Goal: Task Accomplishment & Management: Manage account settings

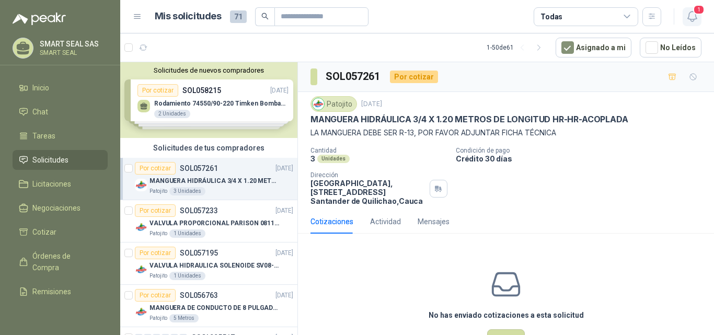
click at [691, 18] on icon "button" at bounding box center [692, 16] width 13 height 13
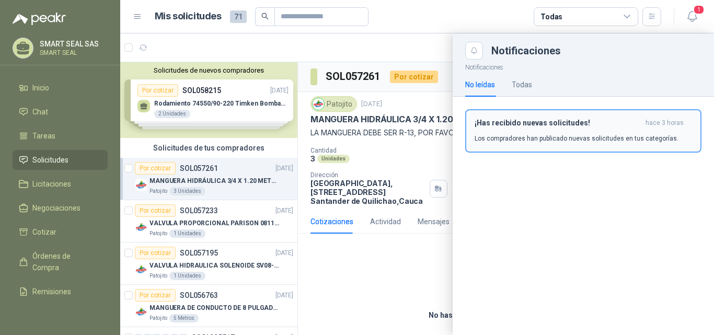
click at [490, 134] on p "Los compradores han publicado nuevas solicitudes en tus categorías." at bounding box center [577, 138] width 204 height 9
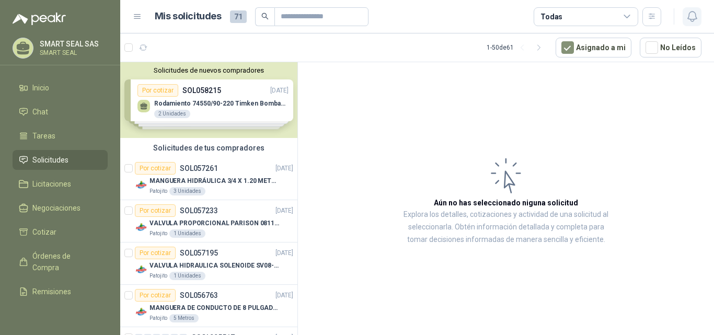
click at [692, 15] on icon "button" at bounding box center [692, 16] width 13 height 13
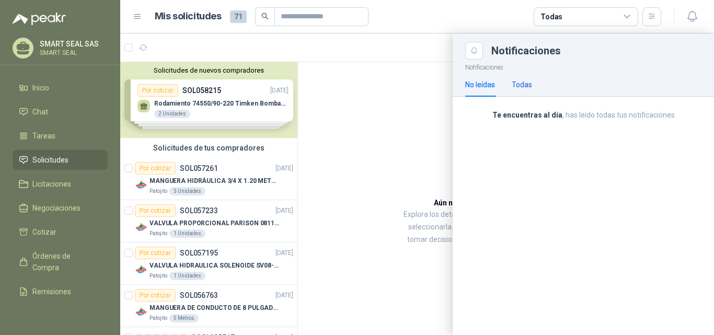
click at [527, 83] on div "Todas" at bounding box center [522, 85] width 20 height 12
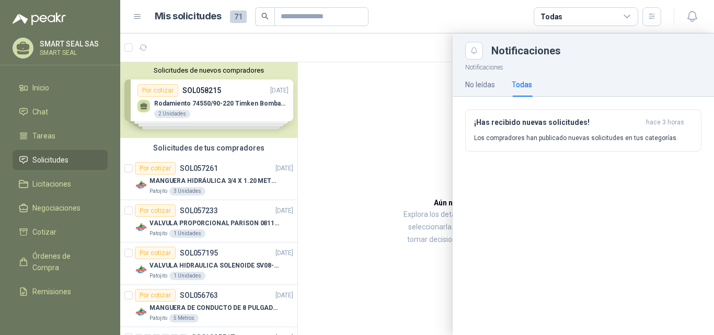
click at [525, 113] on button "¡Has recibido nuevas solicitudes! hace 3 horas Los compradores han publicado nu…" at bounding box center [583, 130] width 236 height 42
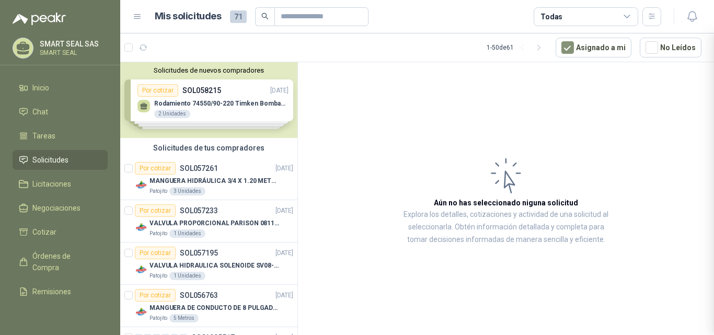
click at [523, 118] on div at bounding box center [417, 184] width 594 height 302
click at [693, 20] on icon "button" at bounding box center [692, 16] width 13 height 13
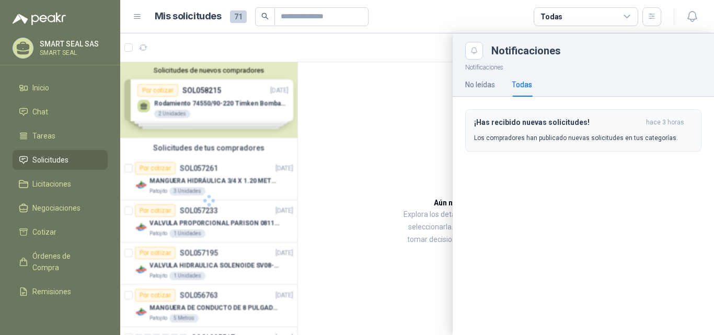
click at [558, 126] on h3 "¡Has recibido nuevas solicitudes!" at bounding box center [558, 122] width 168 height 9
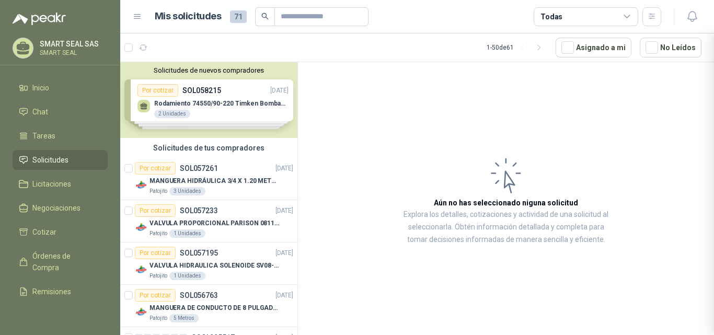
click at [557, 124] on div at bounding box center [417, 184] width 594 height 302
click at [707, 4] on header "Mis solicitudes 71 Todas" at bounding box center [417, 16] width 594 height 33
click at [695, 13] on icon "button" at bounding box center [692, 16] width 13 height 13
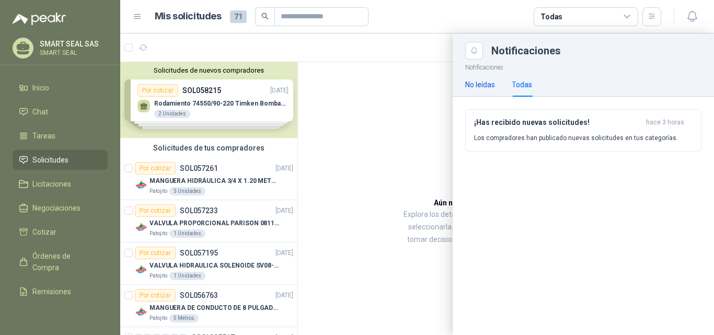
click at [473, 88] on div "No leídas" at bounding box center [480, 85] width 30 height 12
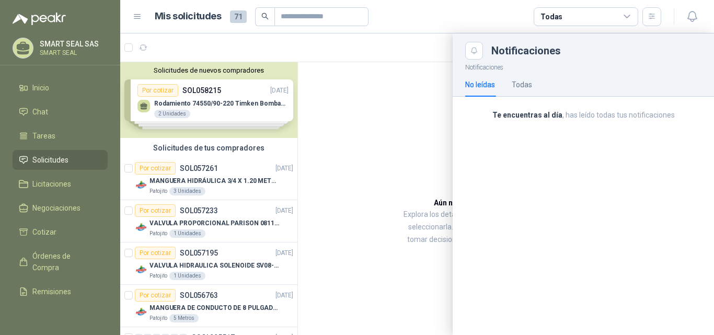
click at [470, 86] on div "No leídas" at bounding box center [480, 85] width 30 height 12
click at [424, 108] on div at bounding box center [417, 184] width 594 height 302
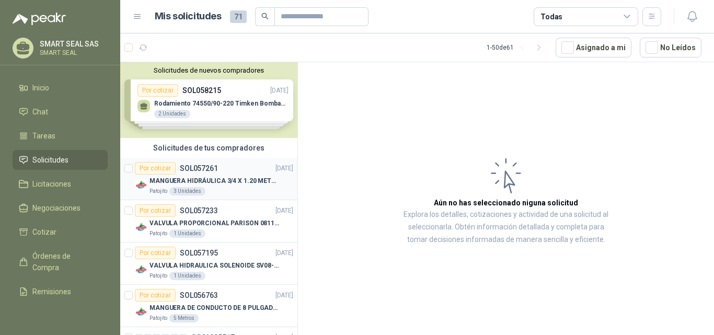
click at [188, 167] on p "SOL057261" at bounding box center [199, 168] width 38 height 7
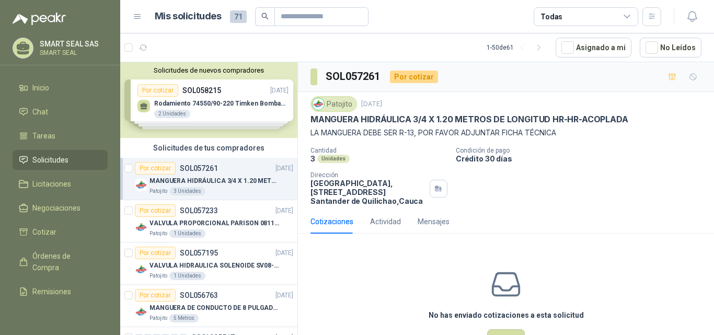
click at [250, 120] on div "Solicitudes de nuevos compradores Por cotizar SOL058215 [DATE] Rodamiento 74550…" at bounding box center [208, 100] width 177 height 76
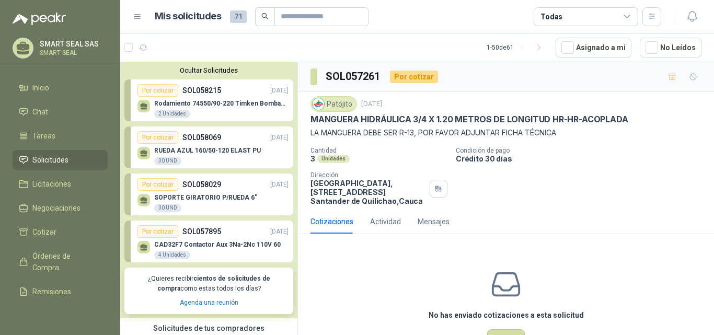
click at [201, 64] on div "Ocultar Solicitudes Por cotizar SOL058215 [DATE] Rodamiento 74550/90-220 Timken…" at bounding box center [208, 190] width 177 height 256
click at [201, 69] on button "Ocultar Solicitudes" at bounding box center [208, 70] width 169 height 8
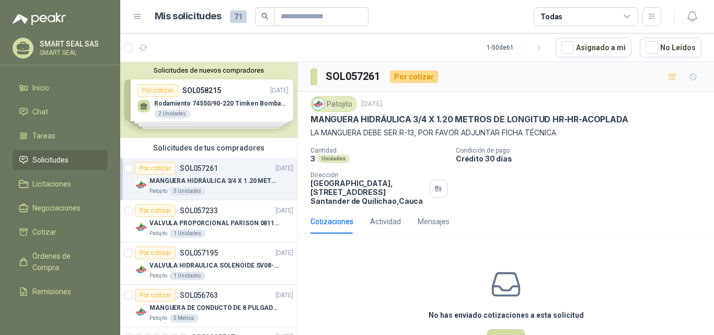
click at [225, 182] on p "MANGUERA HIDRÁULICA 3/4 X 1.20 METROS DE LONGITUD HR-HR-ACOPLADA" at bounding box center [215, 181] width 130 height 10
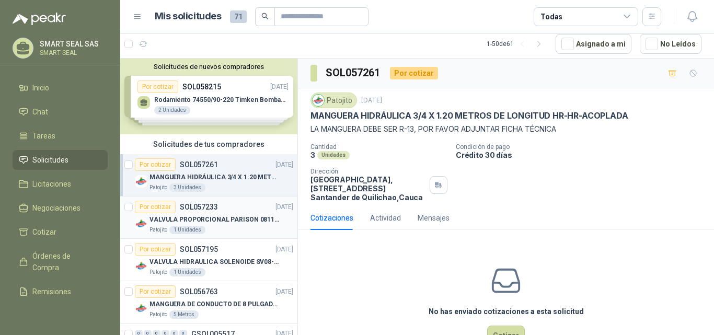
click at [221, 215] on p "VALVULA PROPORCIONAL PARISON 0811404612 / 4WRPEH6C4 REXROTH" at bounding box center [215, 220] width 130 height 10
